Goal: Task Accomplishment & Management: Manage account settings

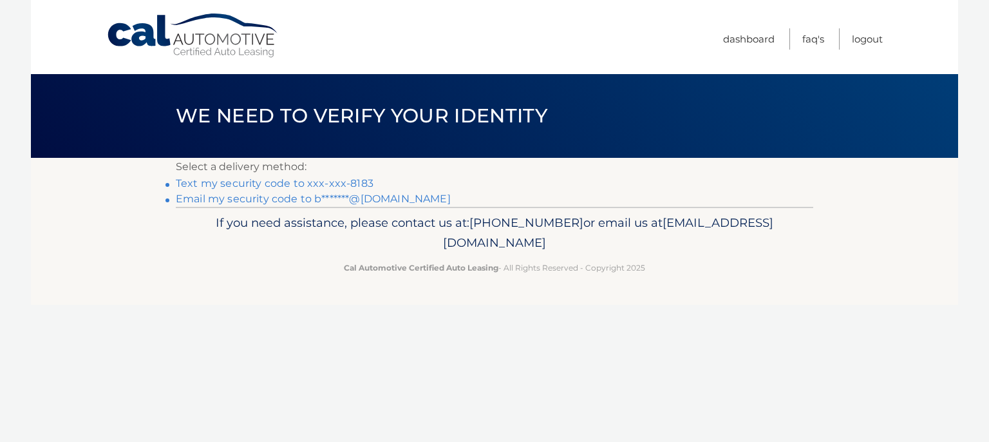
click at [325, 186] on link "Text my security code to xxx-xxx-8183" at bounding box center [275, 183] width 198 height 12
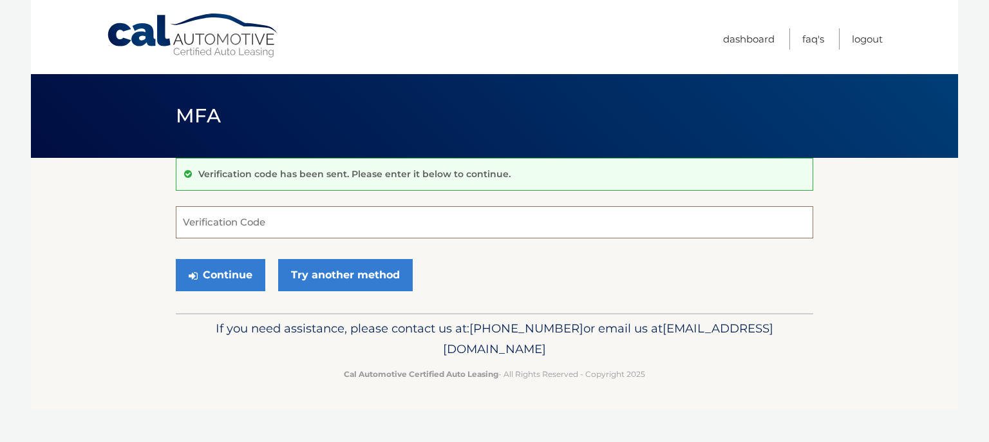
click at [276, 211] on input "Verification Code" at bounding box center [495, 222] width 638 height 32
type input "812650"
click at [236, 269] on button "Continue" at bounding box center [221, 275] width 90 height 32
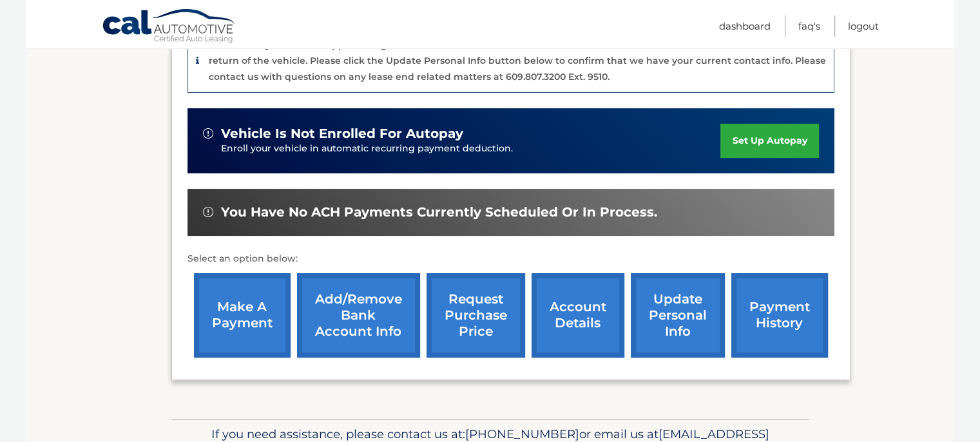
scroll to position [386, 0]
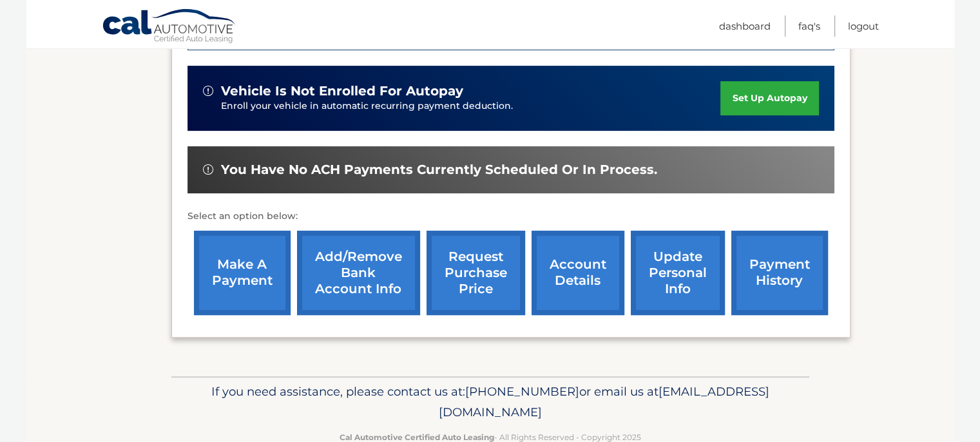
click at [755, 291] on link "payment history" at bounding box center [779, 273] width 97 height 84
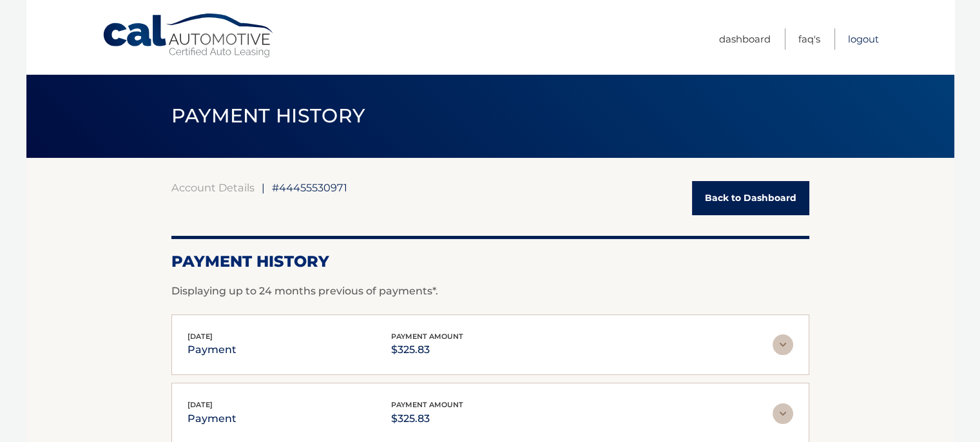
click at [859, 37] on link "Logout" at bounding box center [863, 38] width 31 height 21
